Goal: Task Accomplishment & Management: Complete application form

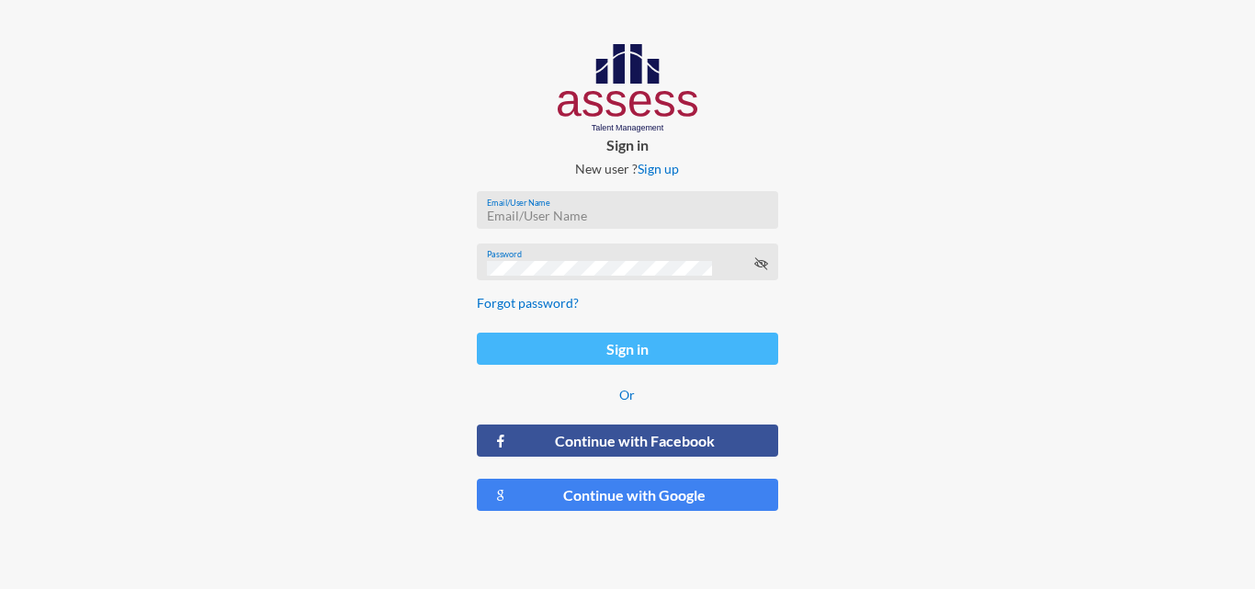
type input "[EMAIL_ADDRESS][DOMAIN_NAME]"
click at [596, 350] on button "Sign in" at bounding box center [627, 349] width 300 height 32
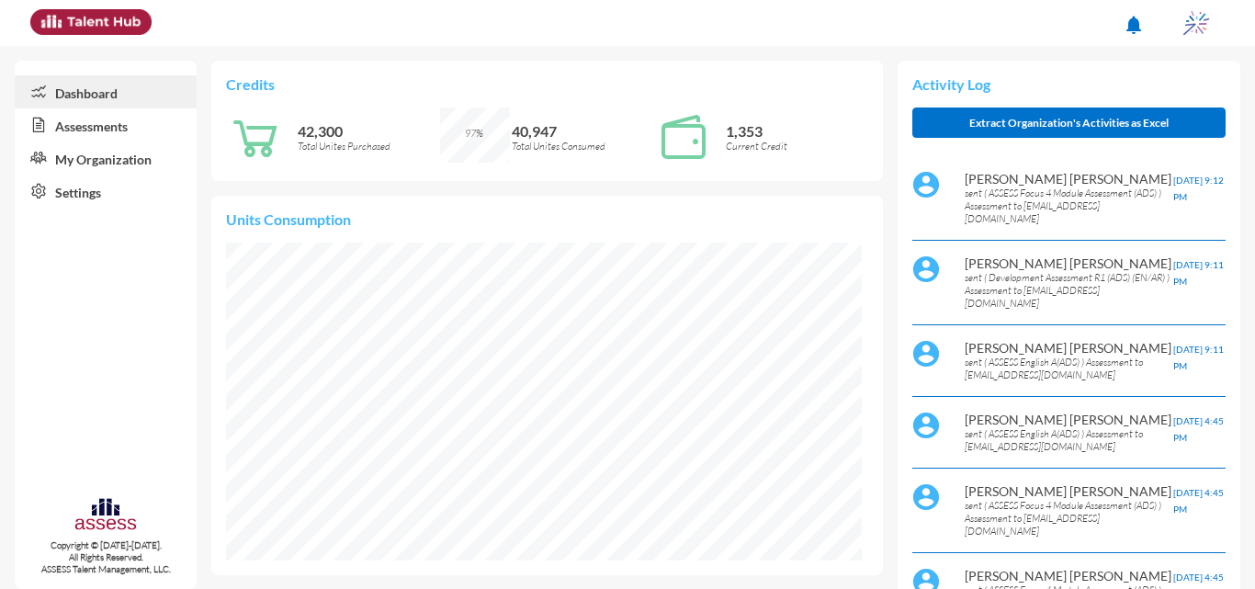
scroll to position [143, 303]
click at [1187, 29] on img at bounding box center [1196, 23] width 37 height 37
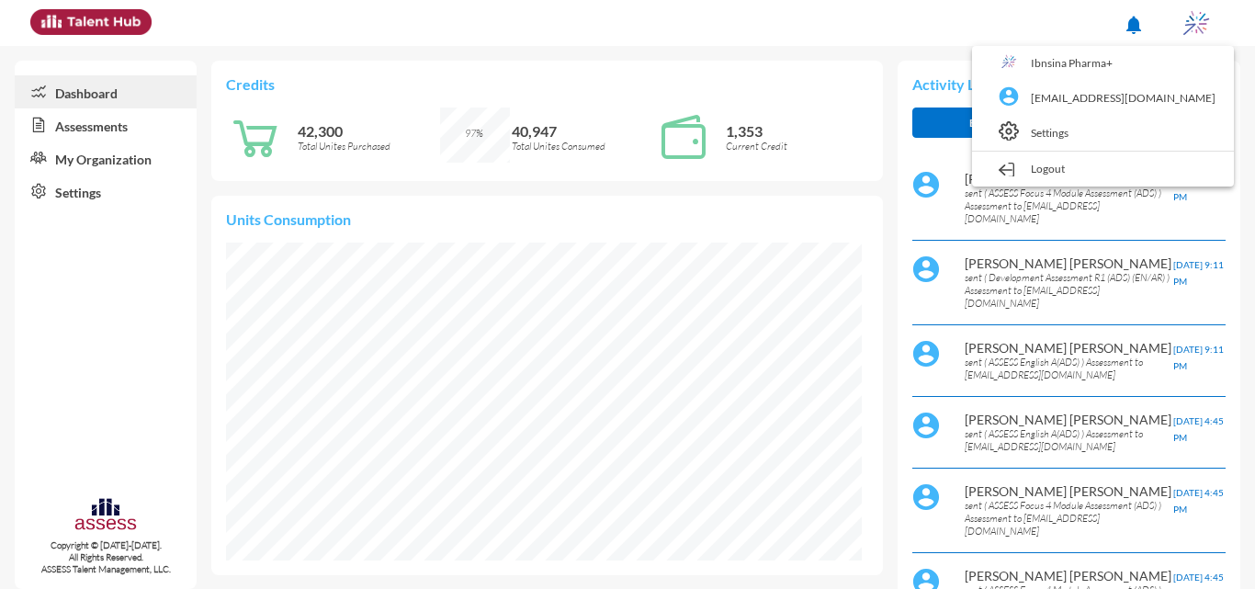
click at [1062, 28] on div at bounding box center [627, 294] width 1255 height 589
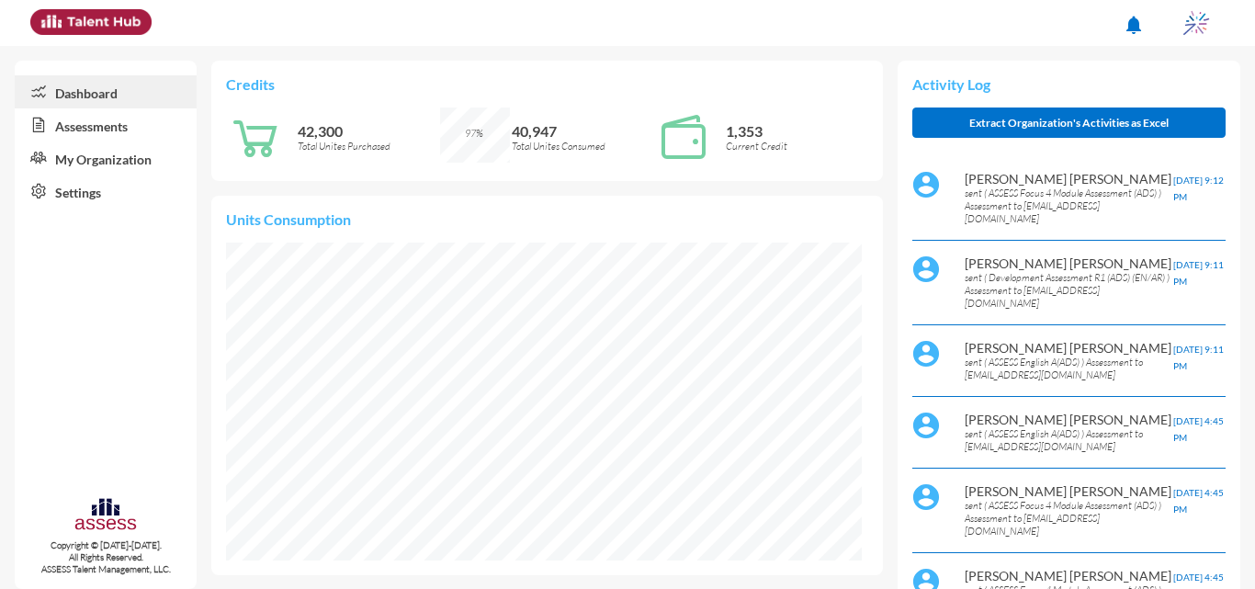
click at [1201, 39] on img at bounding box center [1196, 23] width 37 height 37
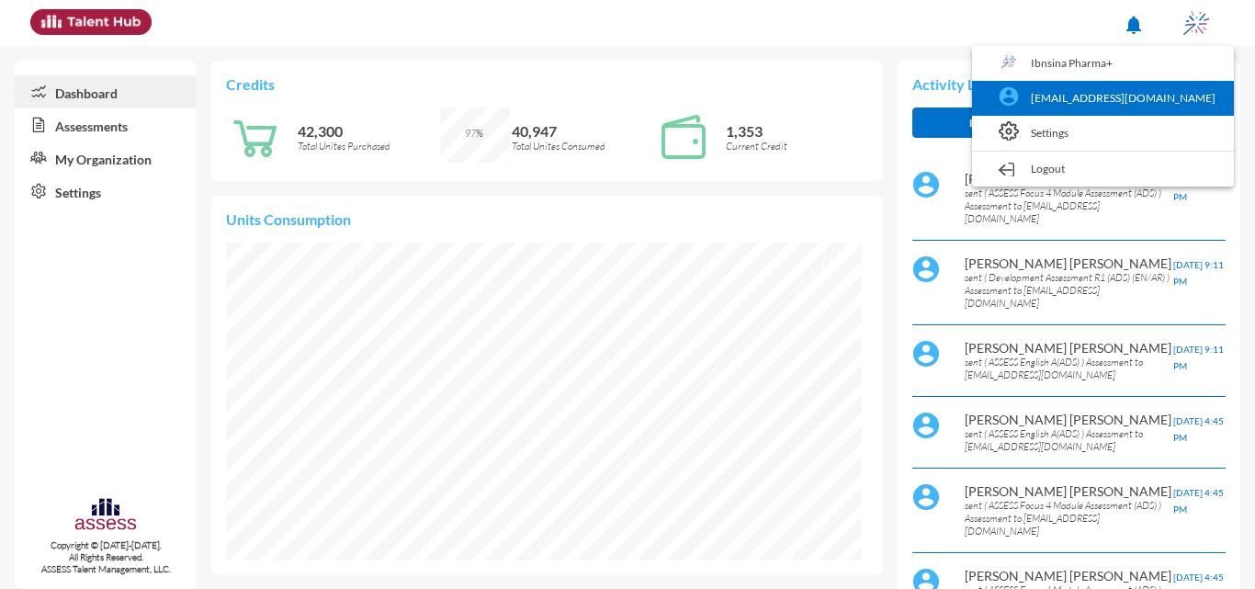
click at [1116, 104] on link "[EMAIL_ADDRESS][DOMAIN_NAME]" at bounding box center [1102, 98] width 243 height 35
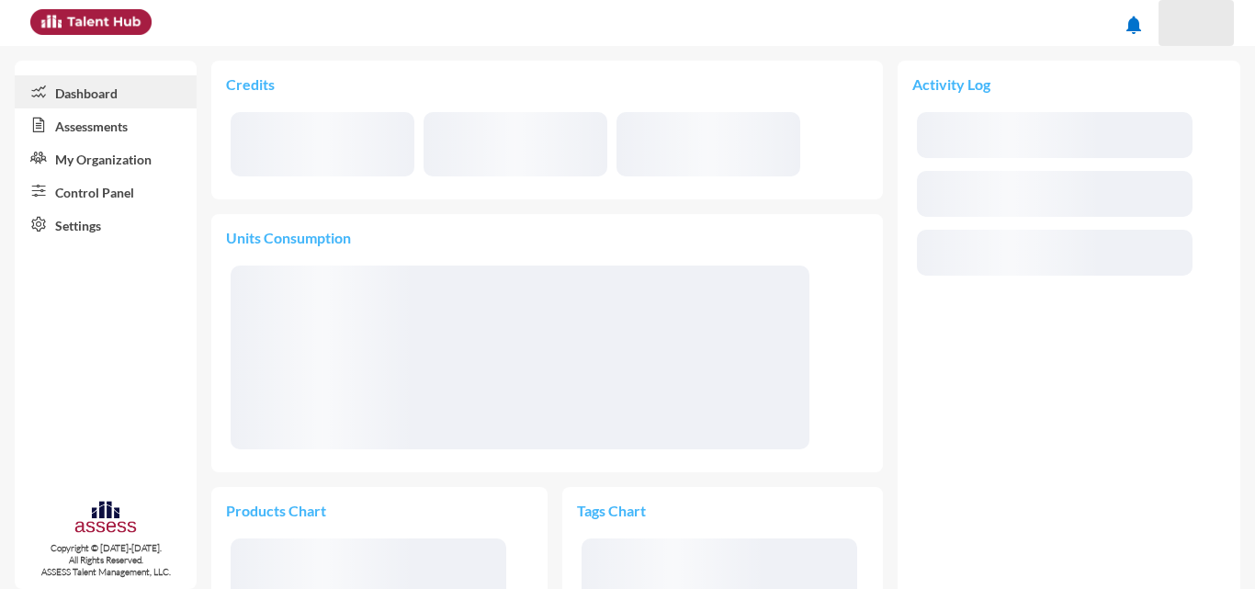
click at [1209, 26] on div at bounding box center [1196, 23] width 37 height 37
click at [323, 56] on div at bounding box center [627, 294] width 1255 height 589
click at [1203, 31] on div at bounding box center [1196, 23] width 37 height 37
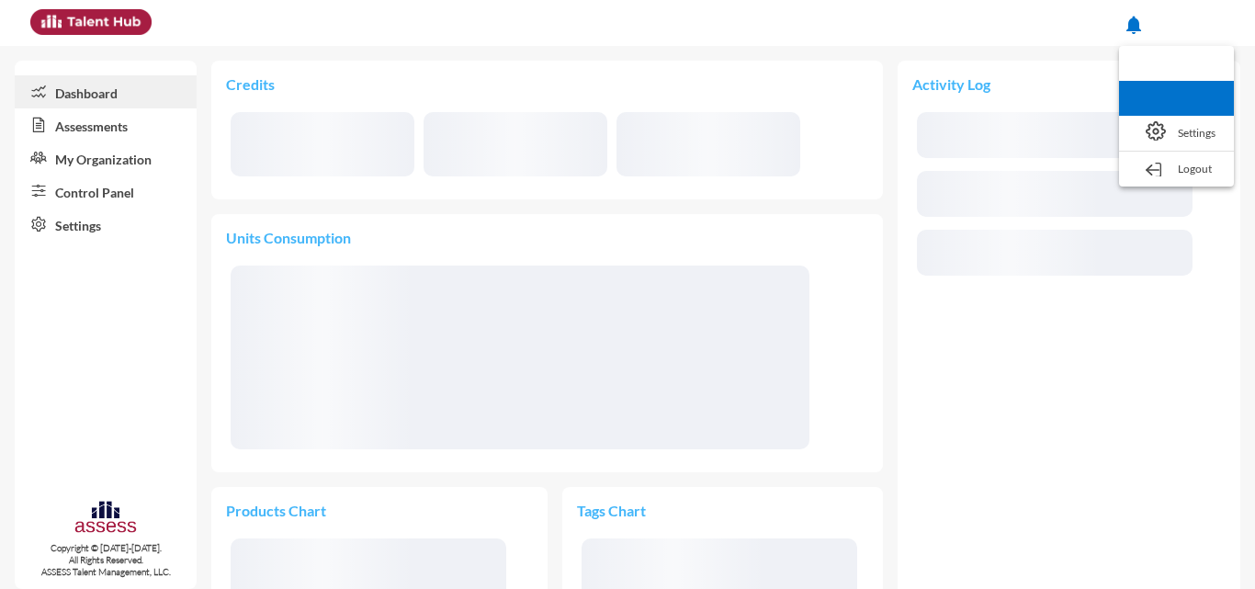
click at [1152, 89] on div at bounding box center [1155, 98] width 20 height 20
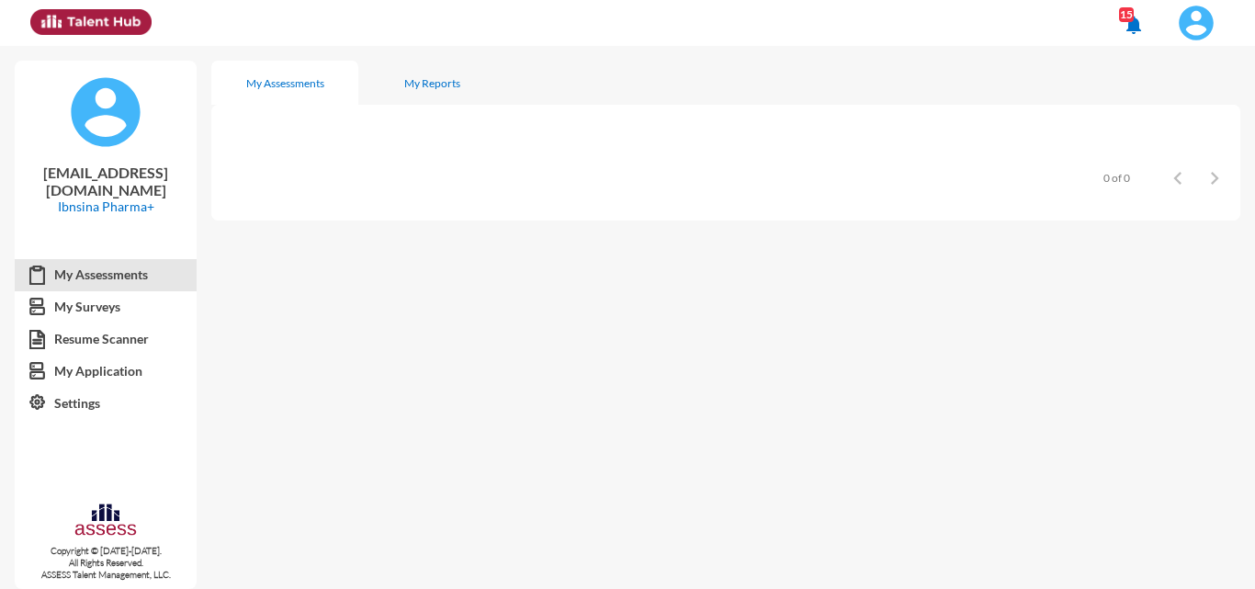
click at [467, 25] on div "notifications 15" at bounding box center [627, 23] width 1213 height 46
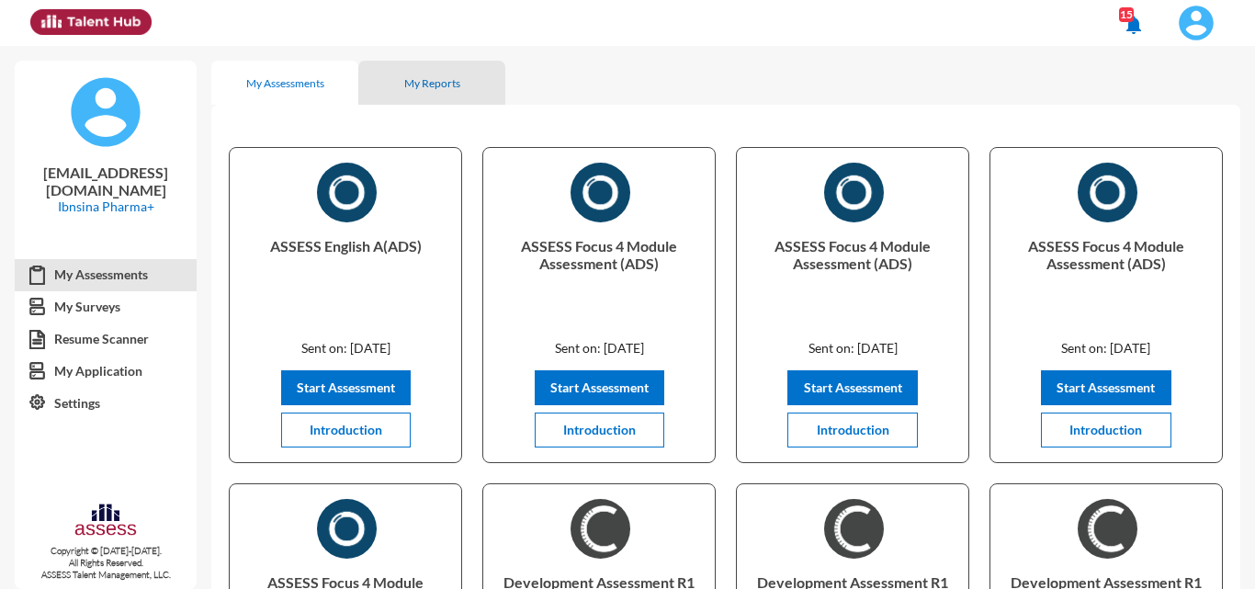
click at [389, 91] on div "My Reports" at bounding box center [431, 83] width 147 height 44
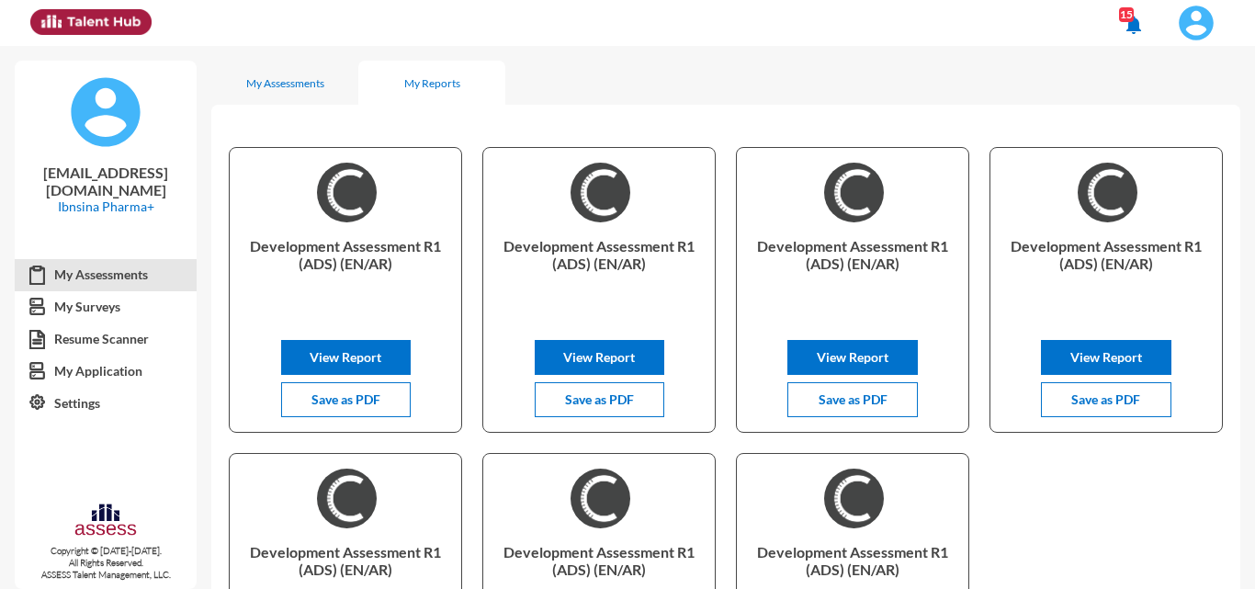
click at [1207, 34] on img at bounding box center [1196, 23] width 37 height 37
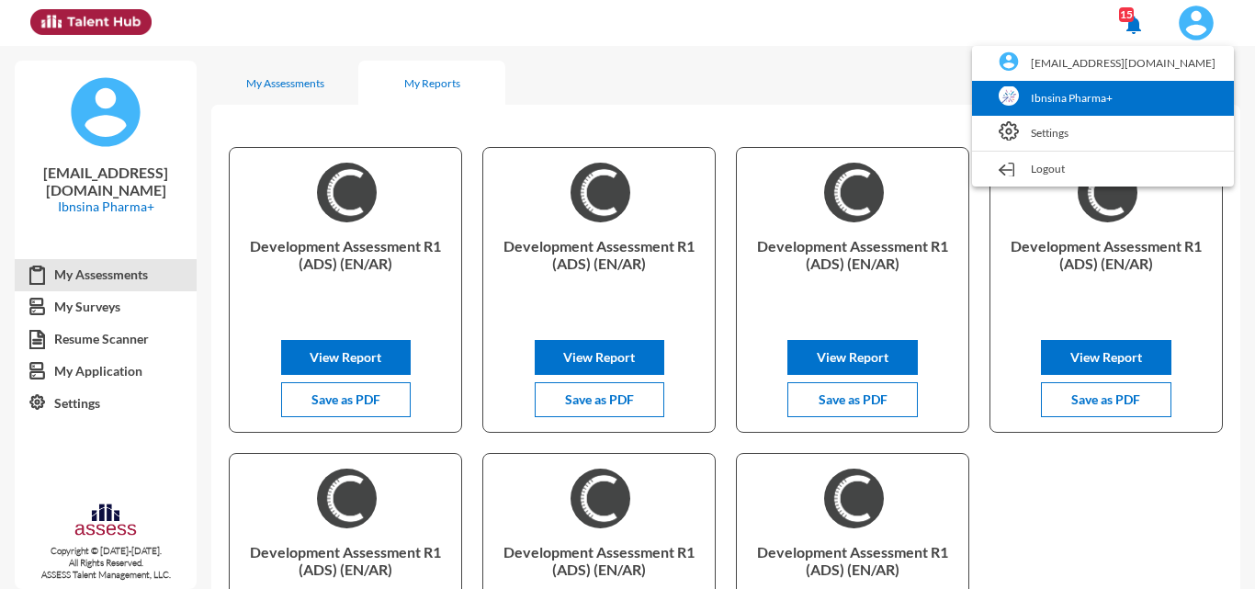
click at [1150, 85] on link "Ibnsina Pharma+" at bounding box center [1102, 98] width 243 height 35
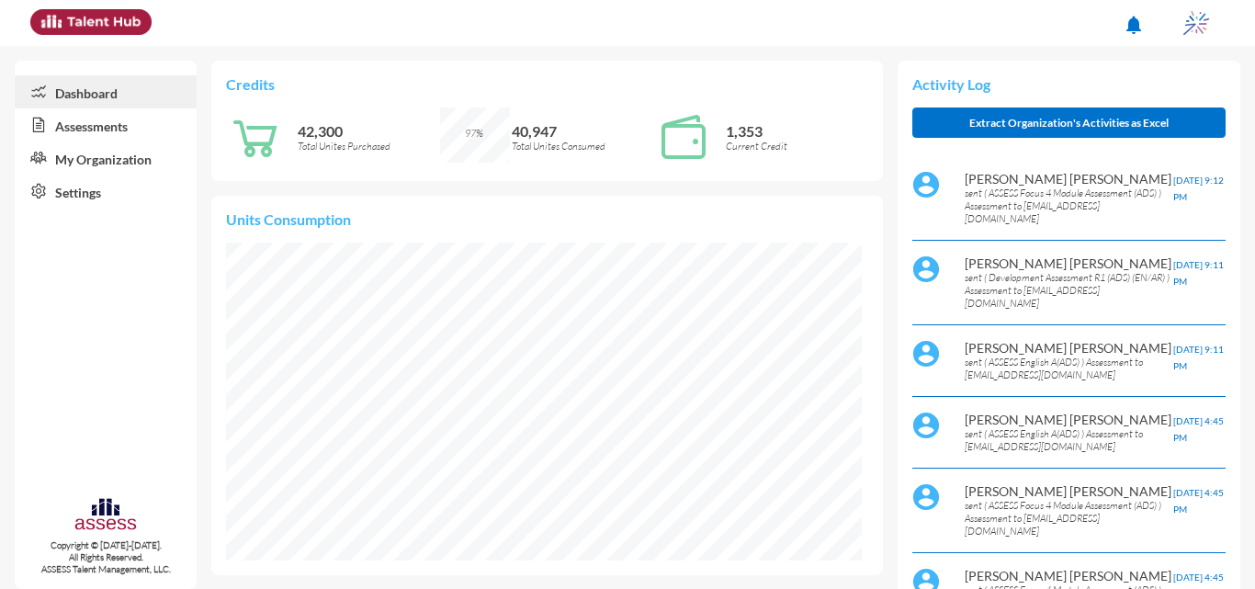
scroll to position [143, 303]
click at [1206, 29] on img at bounding box center [1196, 23] width 37 height 37
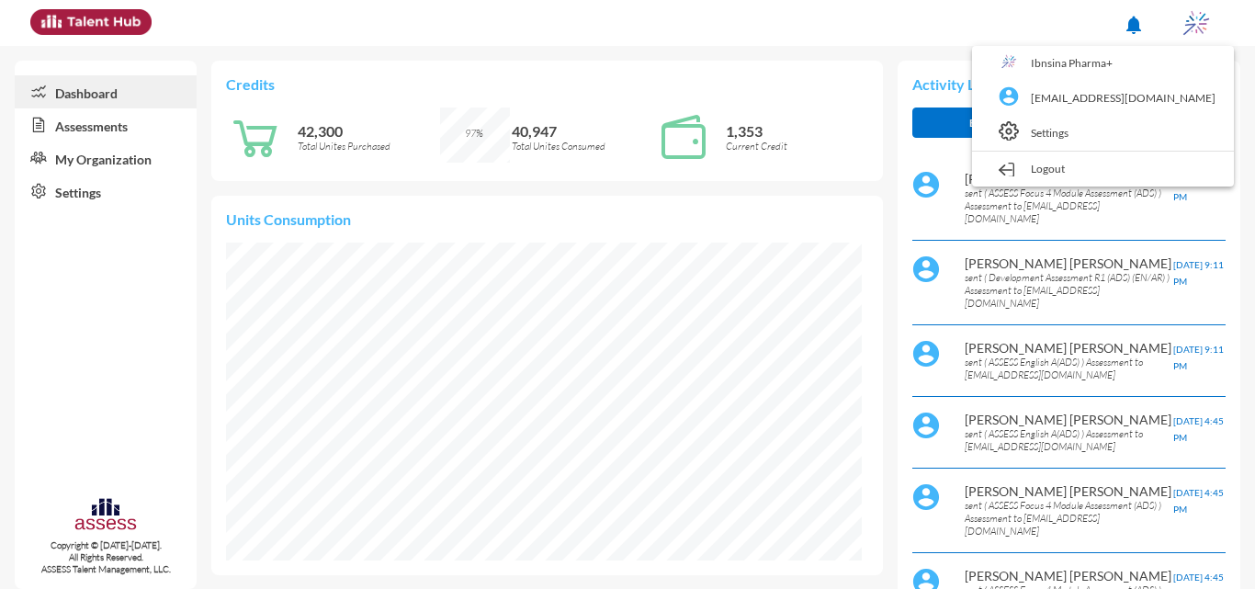
click at [1157, 65] on link "Ibnsina Pharma+" at bounding box center [1102, 63] width 243 height 35
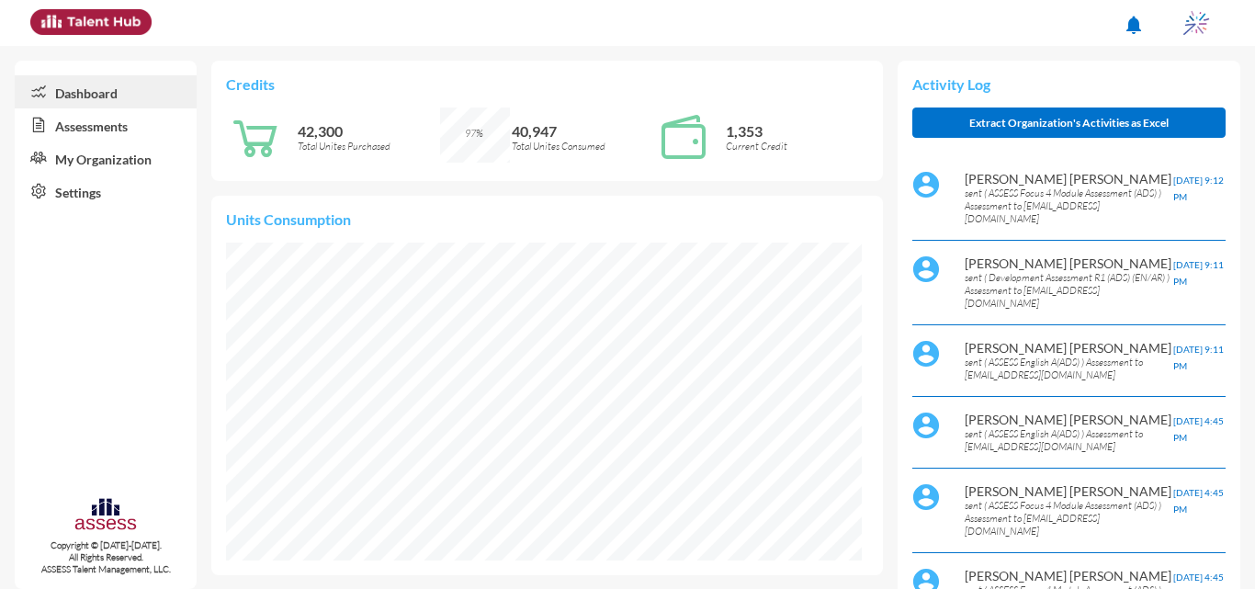
click at [118, 123] on link "Assessments" at bounding box center [106, 124] width 182 height 33
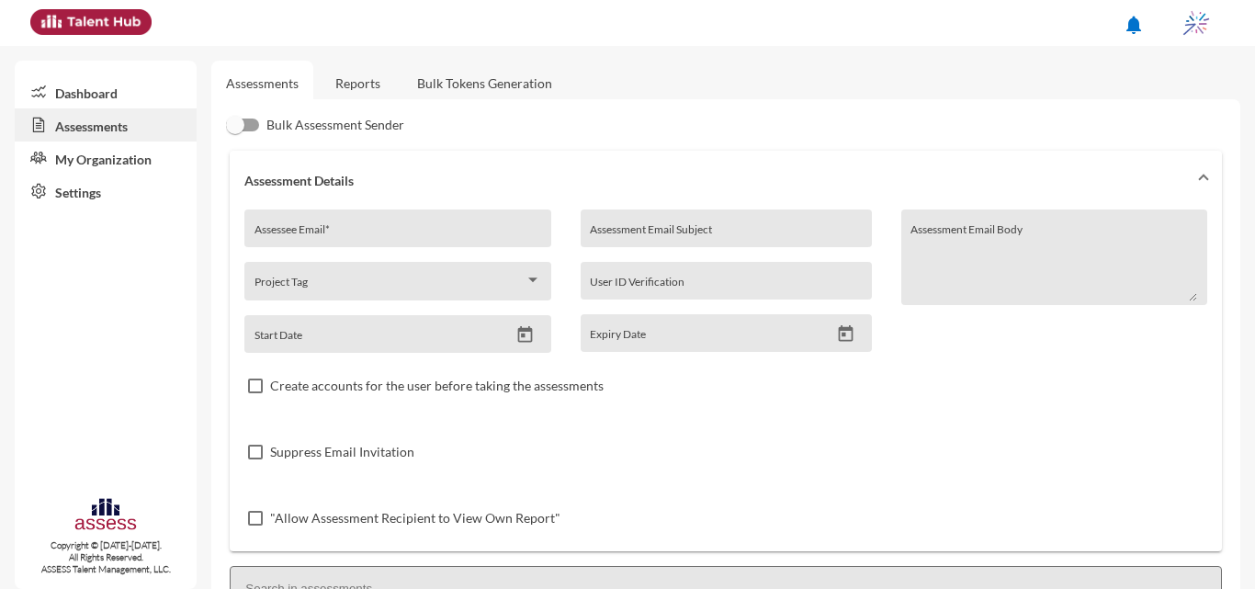
click at [400, 231] on input "Assessee Email *" at bounding box center [397, 235] width 287 height 15
paste input "internal.opportunity@ibnsina-pharma.com"
type input "internal.opportunity@ibnsina-pharma.com"
click at [634, 238] on input "Assessment Email Subject" at bounding box center [726, 235] width 272 height 15
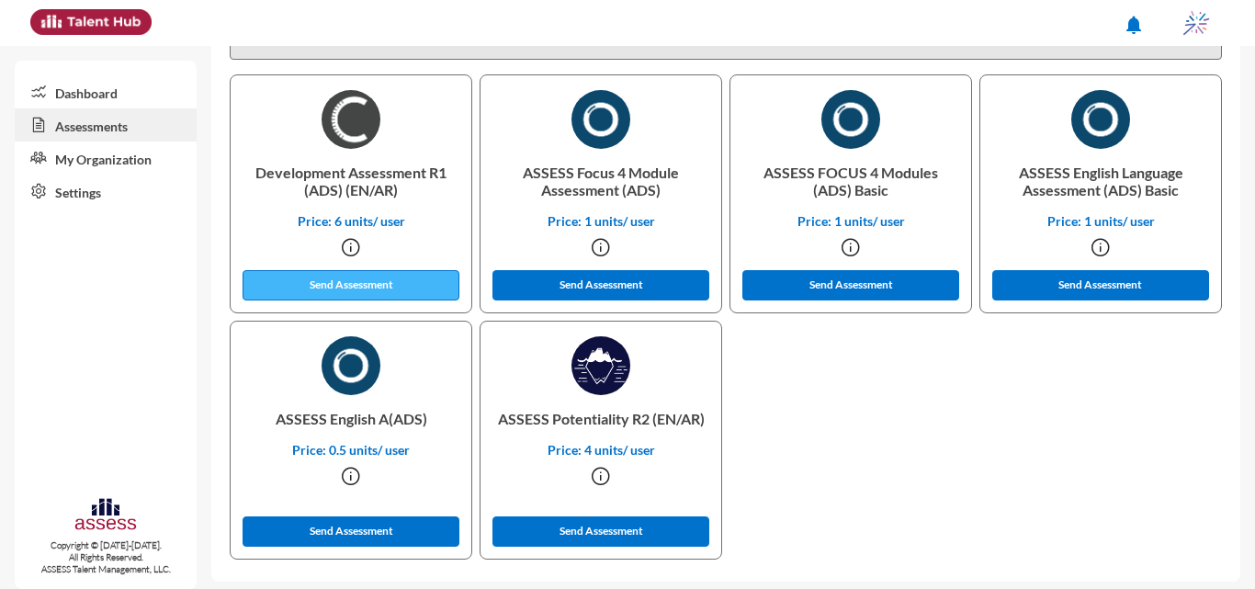
type input "OCM 1"
click at [376, 297] on button "Send Assessment" at bounding box center [350, 285] width 217 height 30
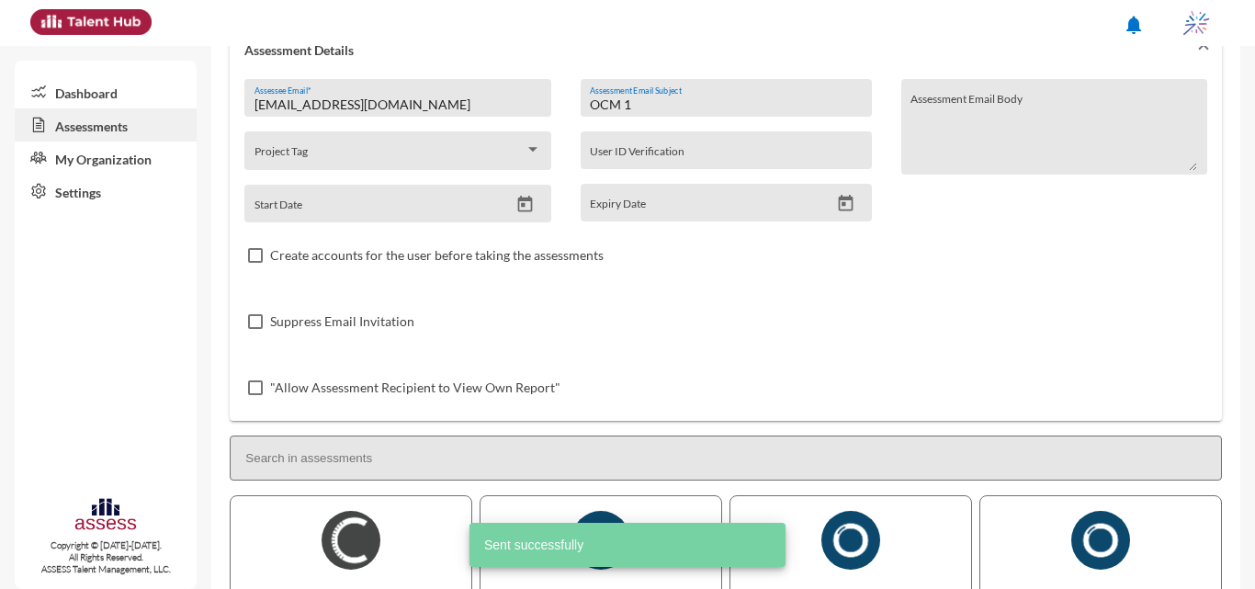
scroll to position [92, 0]
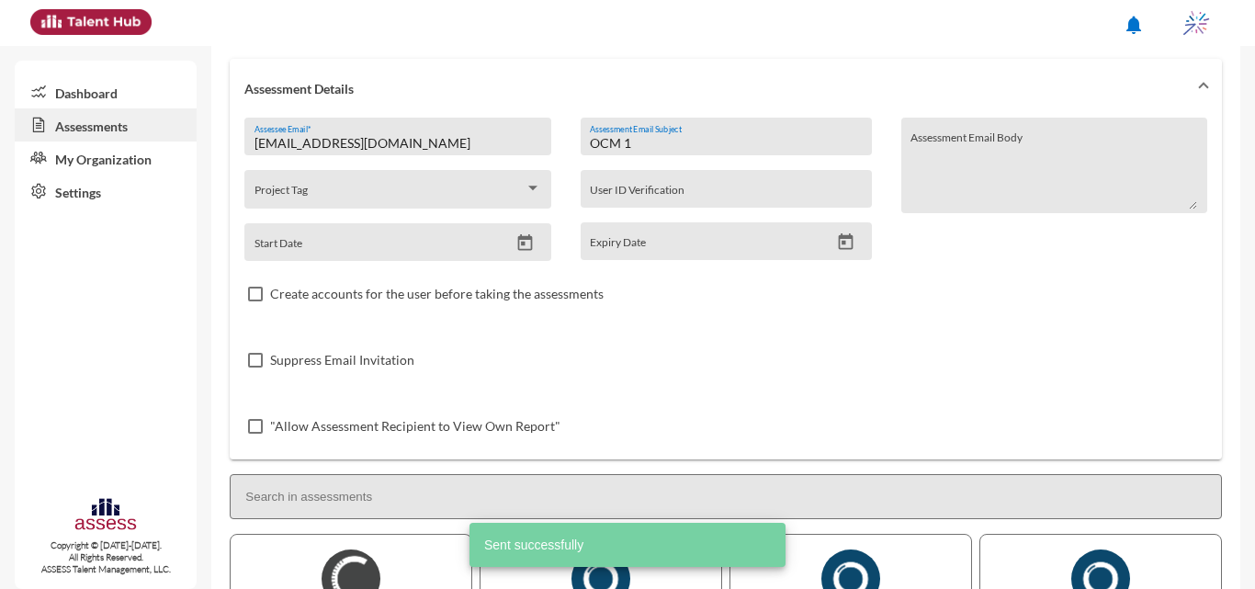
drag, startPoint x: 637, startPoint y: 140, endPoint x: 589, endPoint y: 148, distance: 48.5
click at [590, 148] on input "OCM 1" at bounding box center [726, 143] width 272 height 15
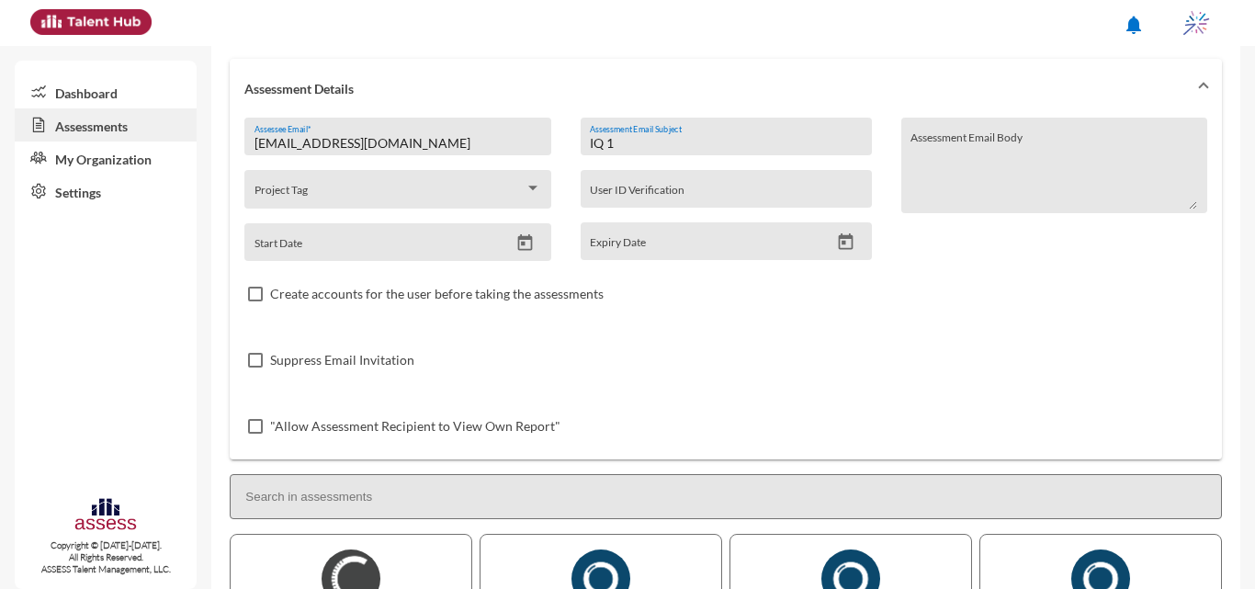
scroll to position [459, 0]
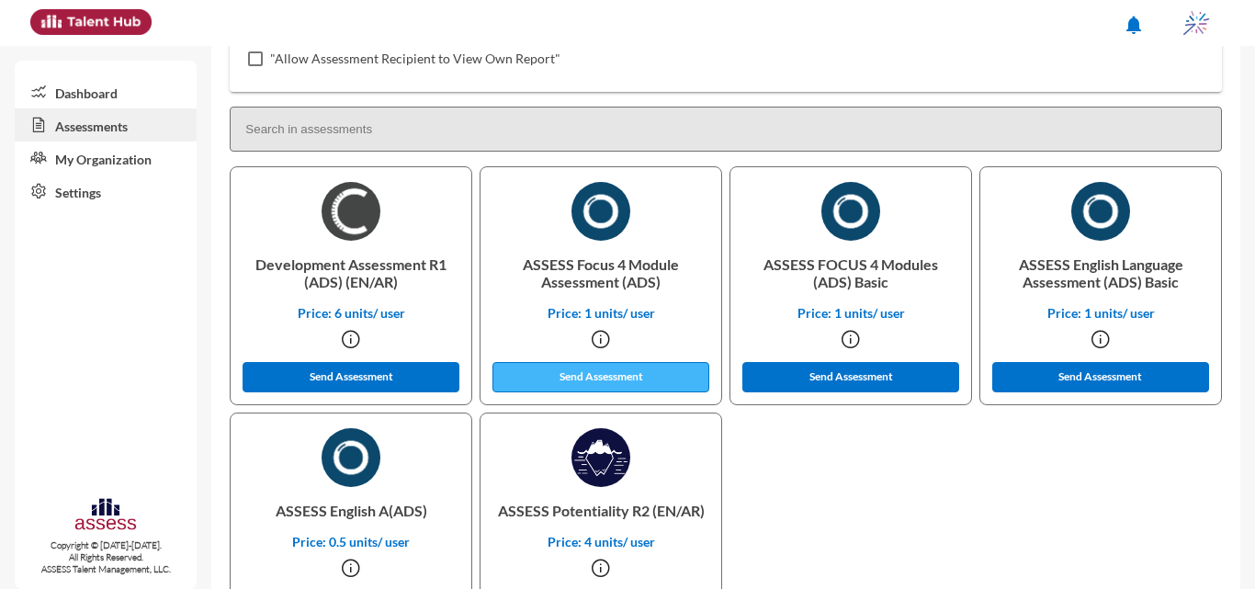
type input "IQ 1"
click at [621, 381] on button "Send Assessment" at bounding box center [600, 377] width 217 height 30
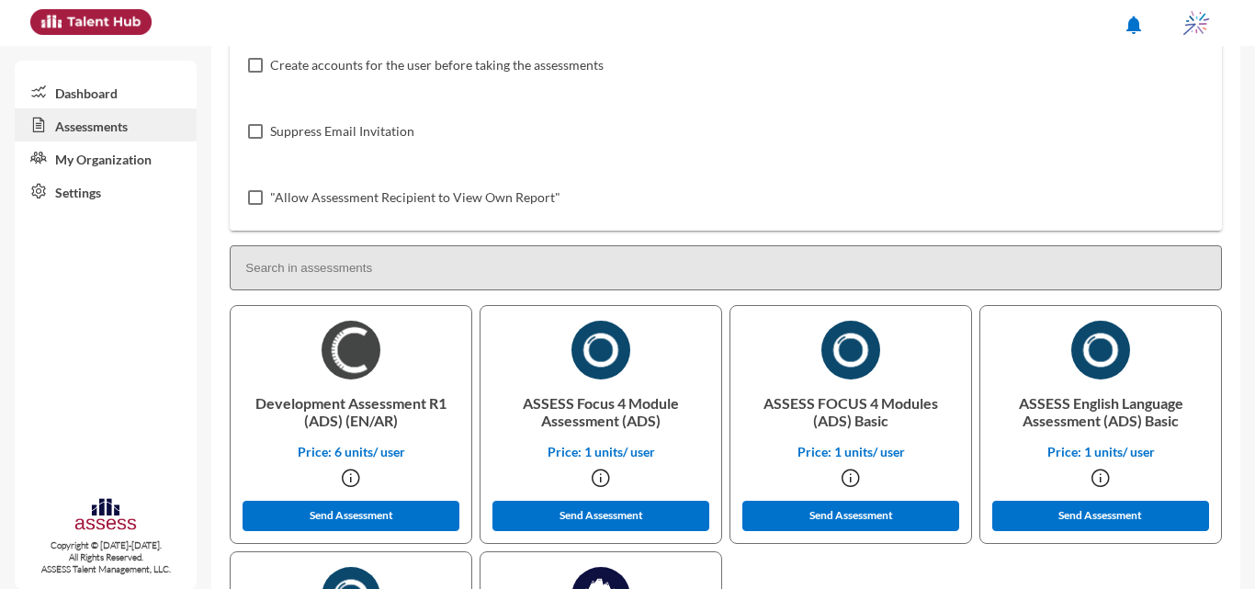
scroll to position [0, 0]
